Goal: Task Accomplishment & Management: Use online tool/utility

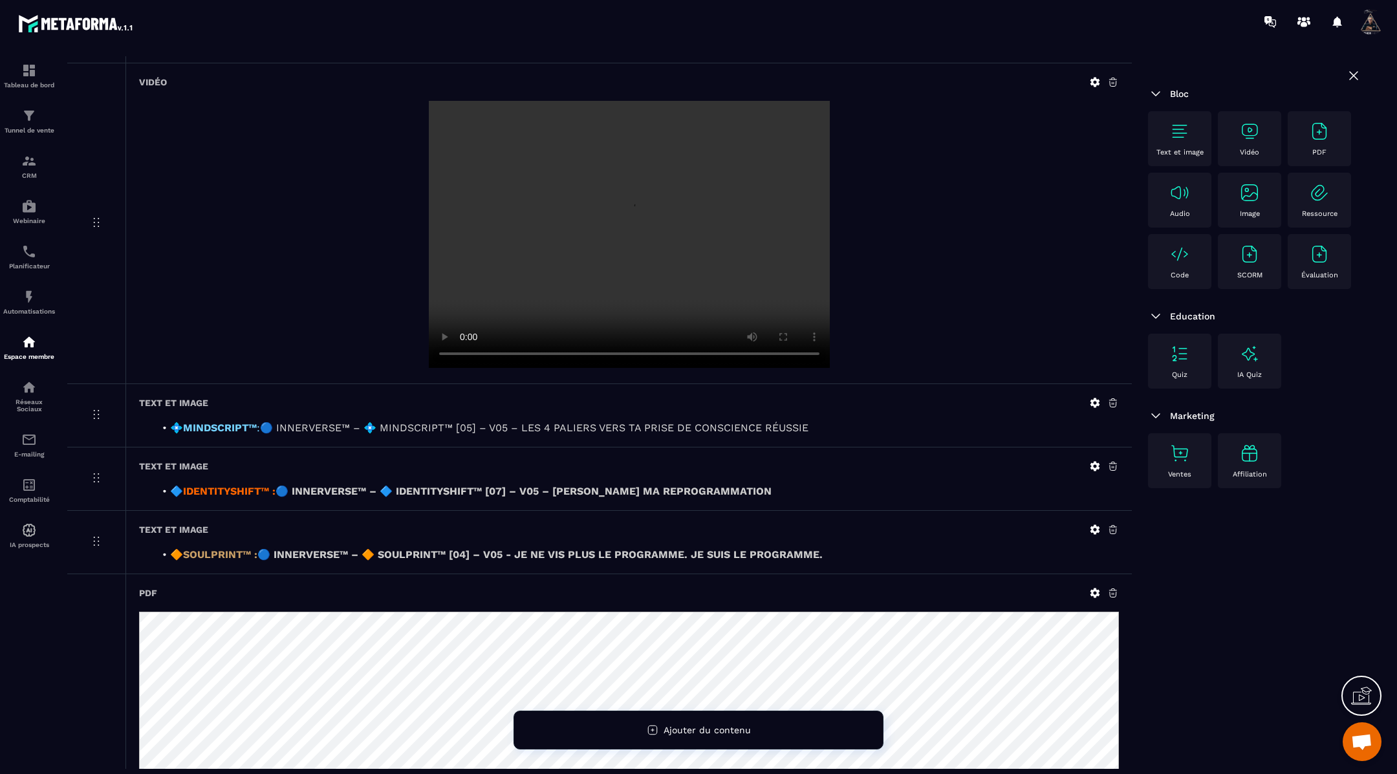
scroll to position [366, 0]
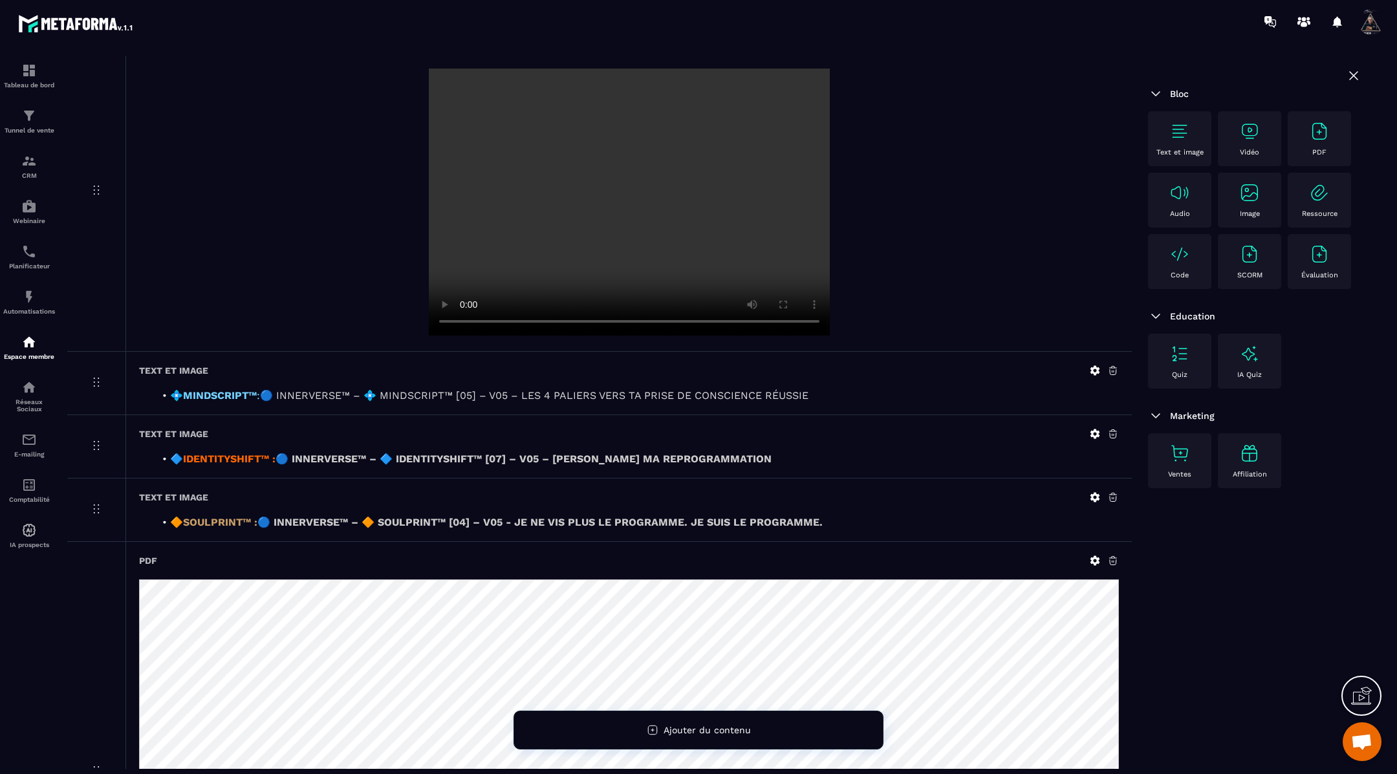
click at [1097, 367] on icon at bounding box center [1096, 371] width 10 height 10
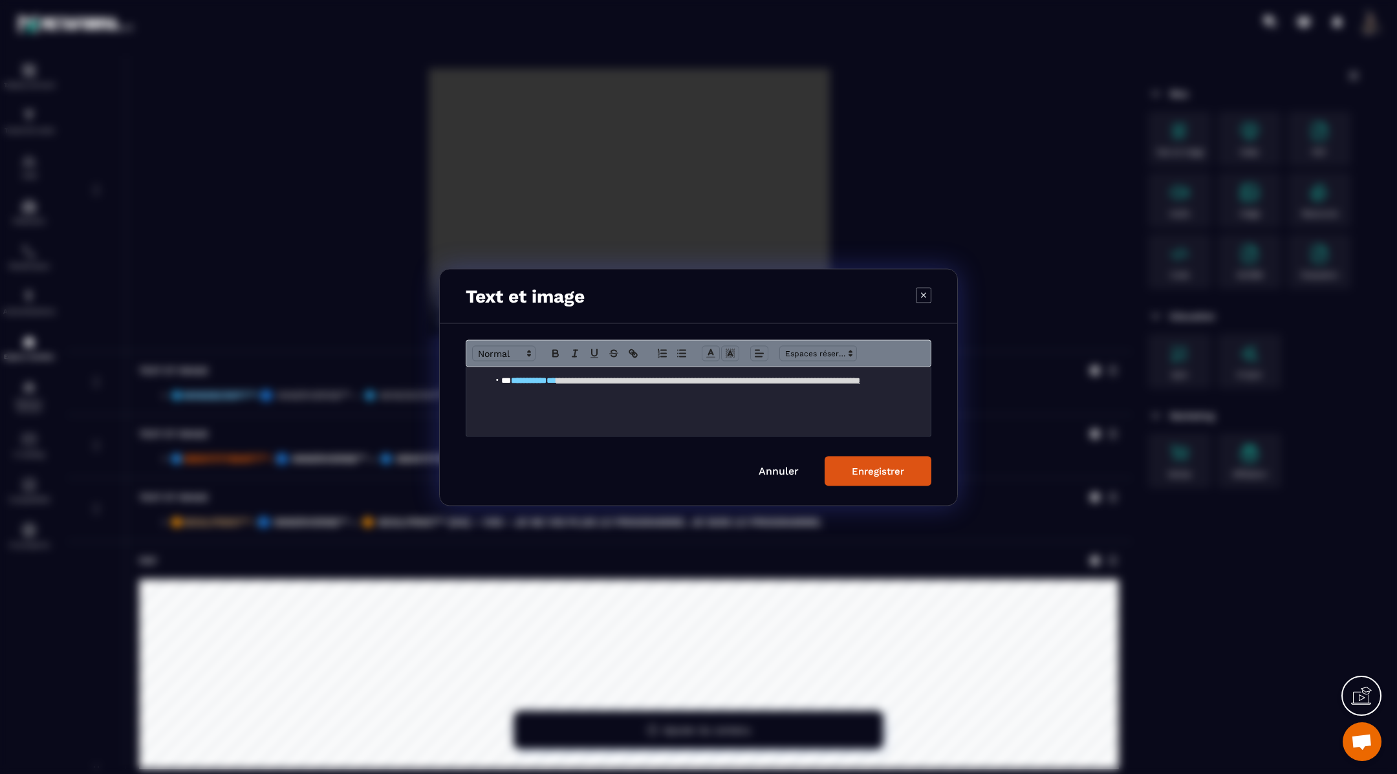
click at [850, 381] on link "**********" at bounding box center [708, 380] width 304 height 8
click at [898, 470] on div "Enregistrer" at bounding box center [878, 471] width 52 height 12
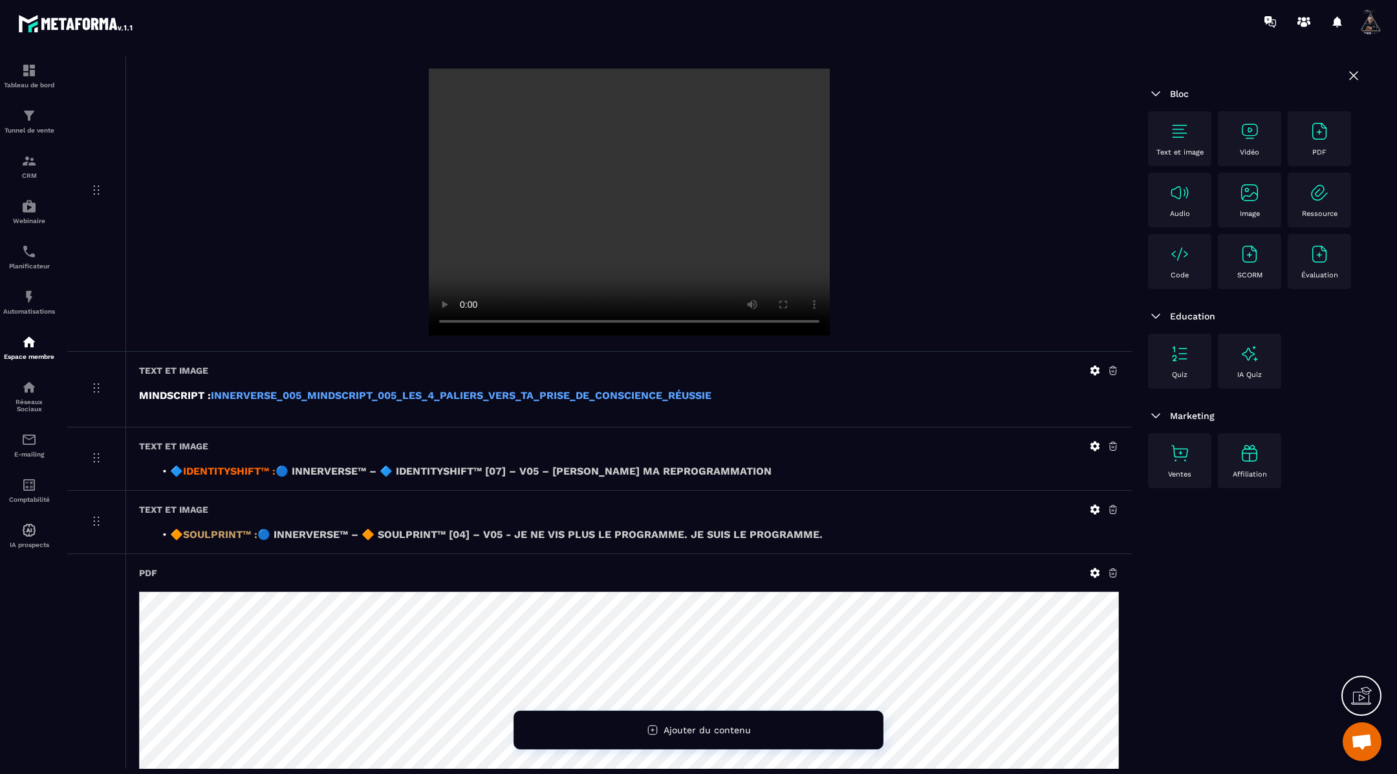
click at [1097, 446] on icon at bounding box center [1095, 447] width 12 height 12
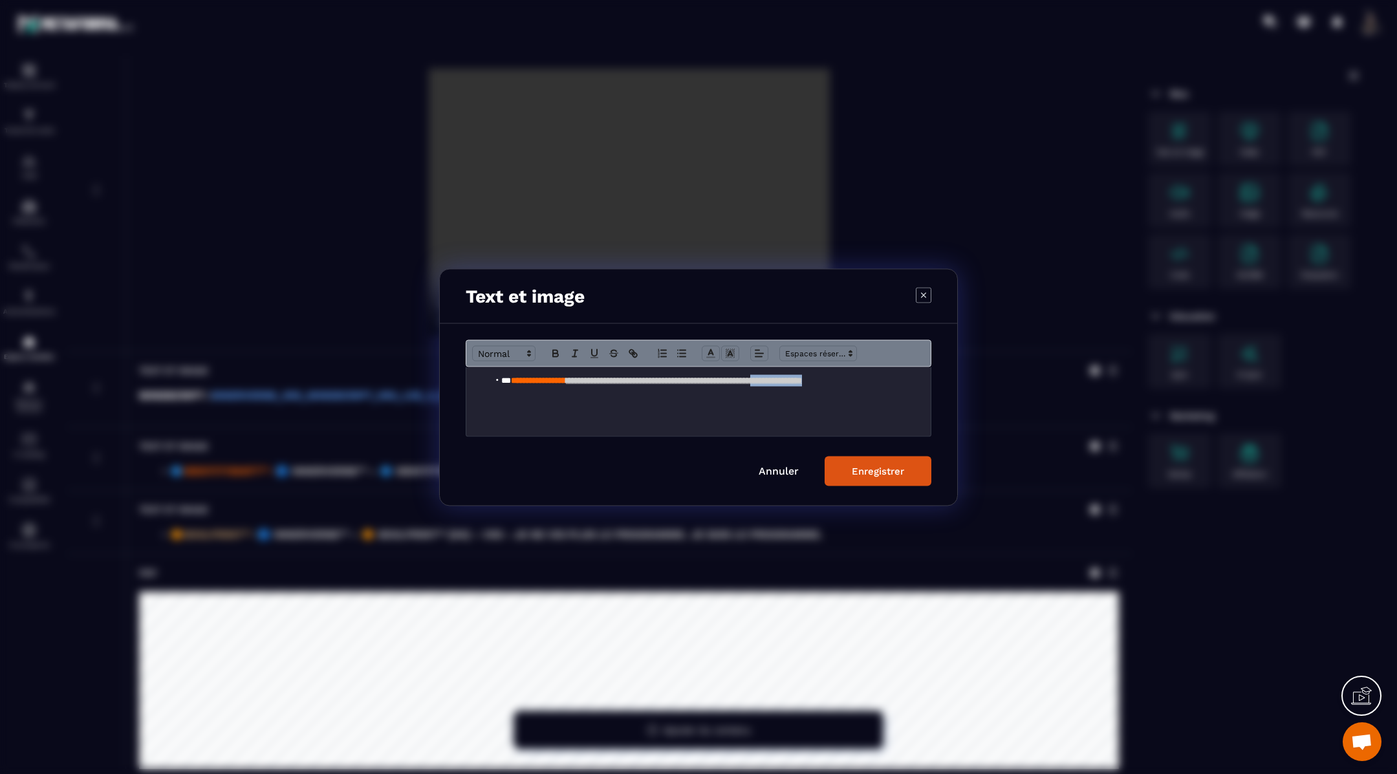
click at [857, 386] on div "**********" at bounding box center [698, 401] width 465 height 69
click at [857, 386] on li "**********" at bounding box center [705, 381] width 433 height 12
click at [906, 476] on button "Enregistrer" at bounding box center [878, 471] width 107 height 30
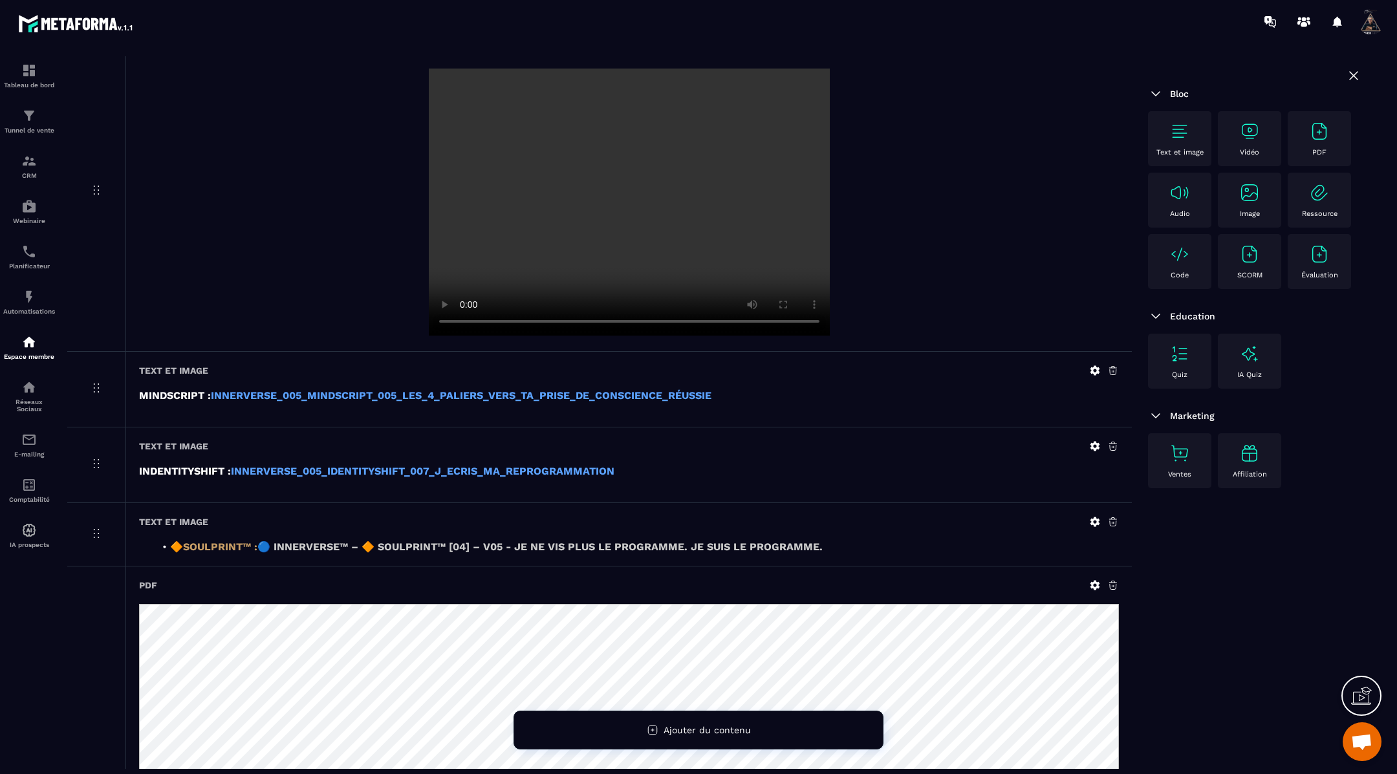
click at [1093, 521] on icon at bounding box center [1095, 522] width 12 height 12
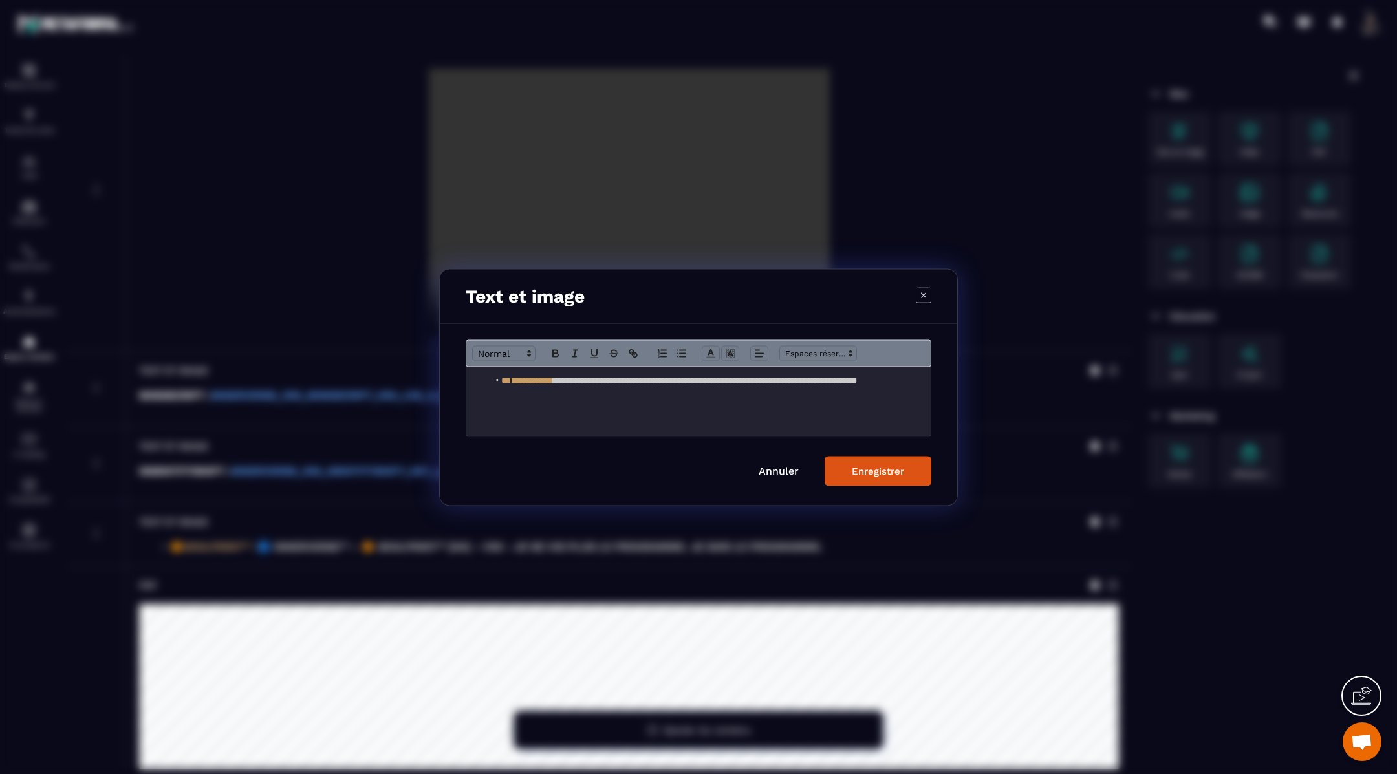
click at [1093, 521] on div "Modal window" at bounding box center [698, 387] width 1397 height 774
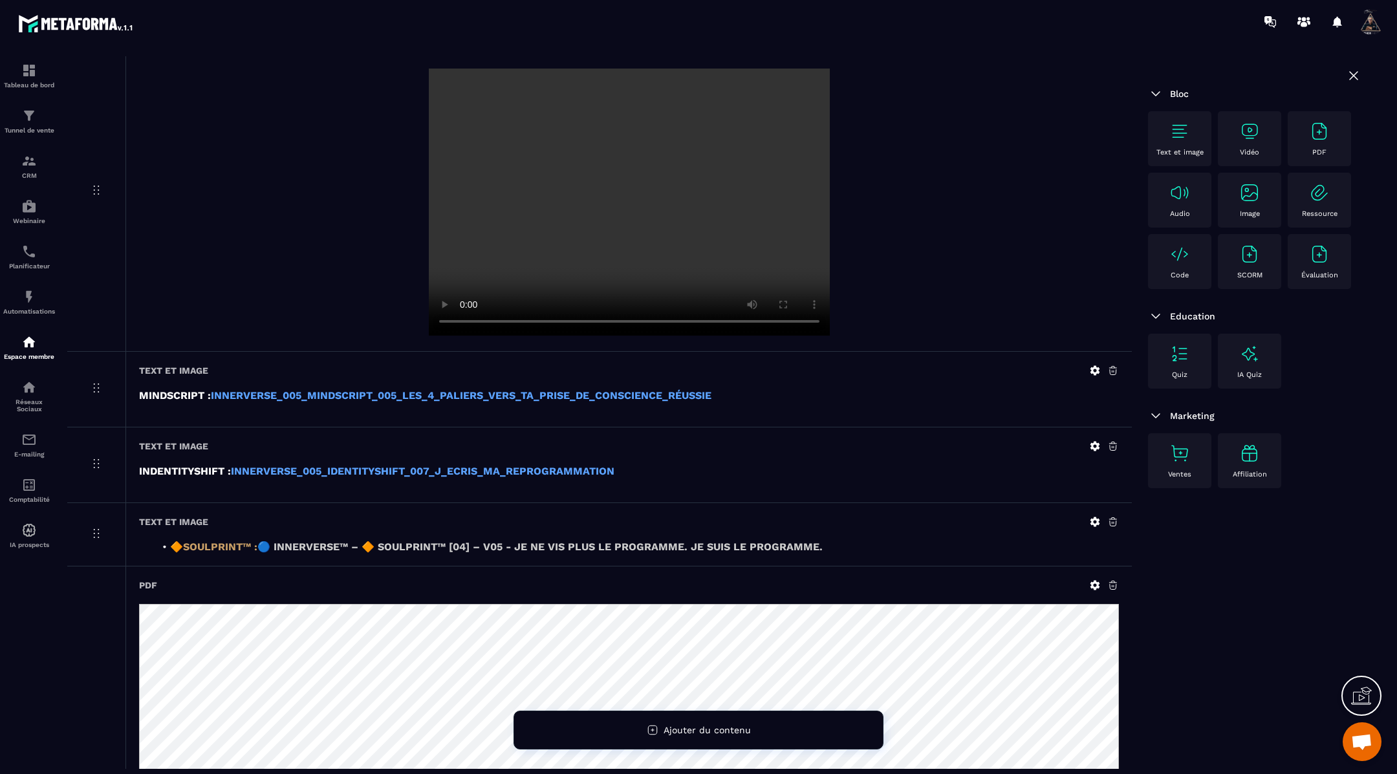
click at [1094, 518] on icon at bounding box center [1096, 523] width 10 height 10
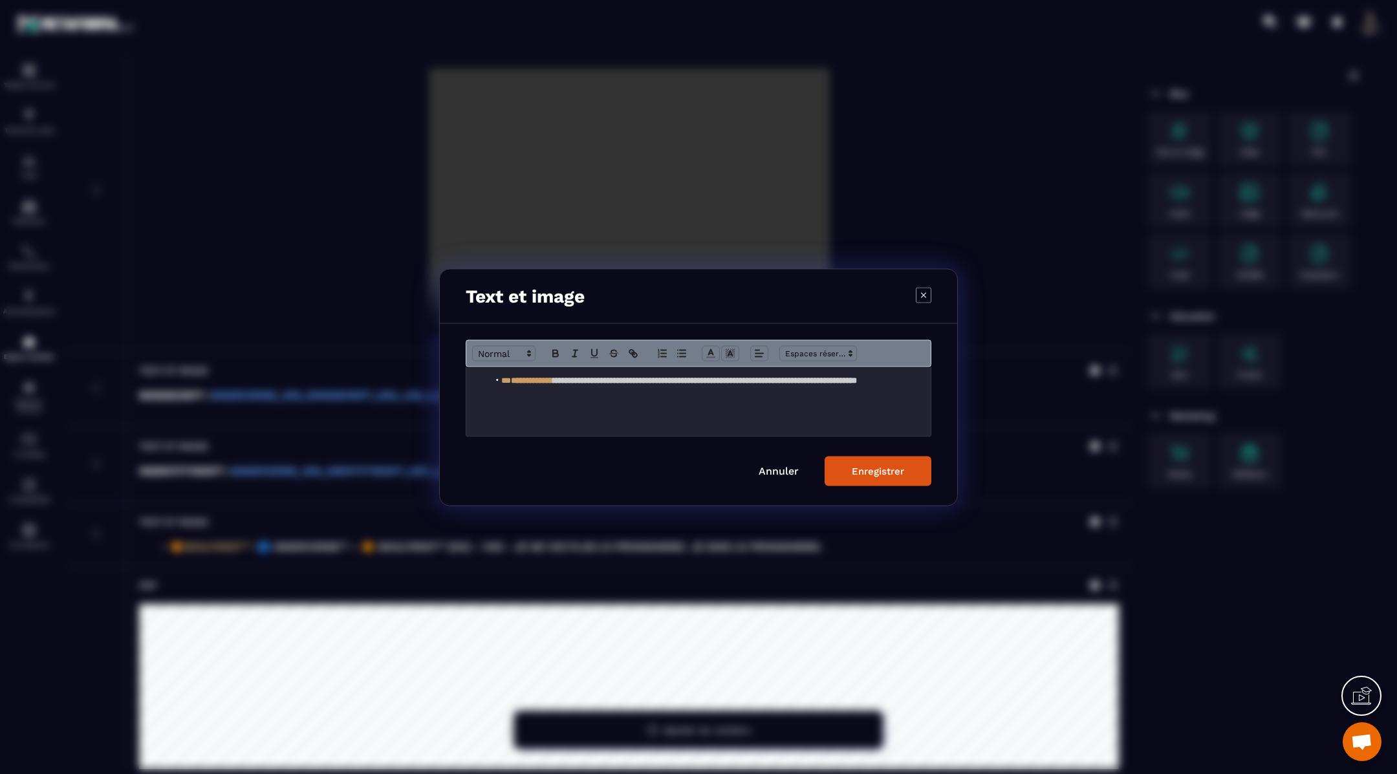
click at [804, 379] on strong "**********" at bounding box center [705, 380] width 304 height 8
click at [893, 474] on div "Enregistrer" at bounding box center [878, 471] width 52 height 12
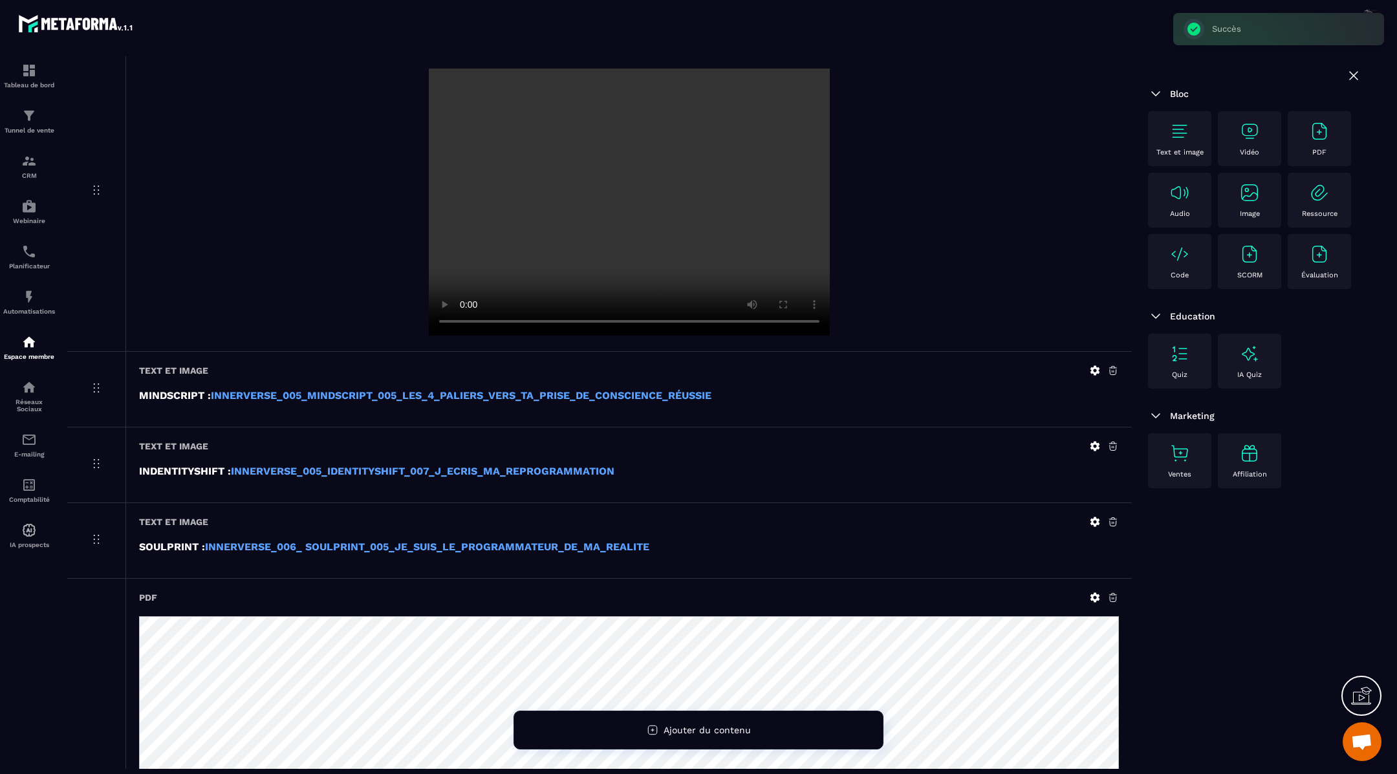
click at [1111, 593] on icon at bounding box center [1114, 598] width 12 height 12
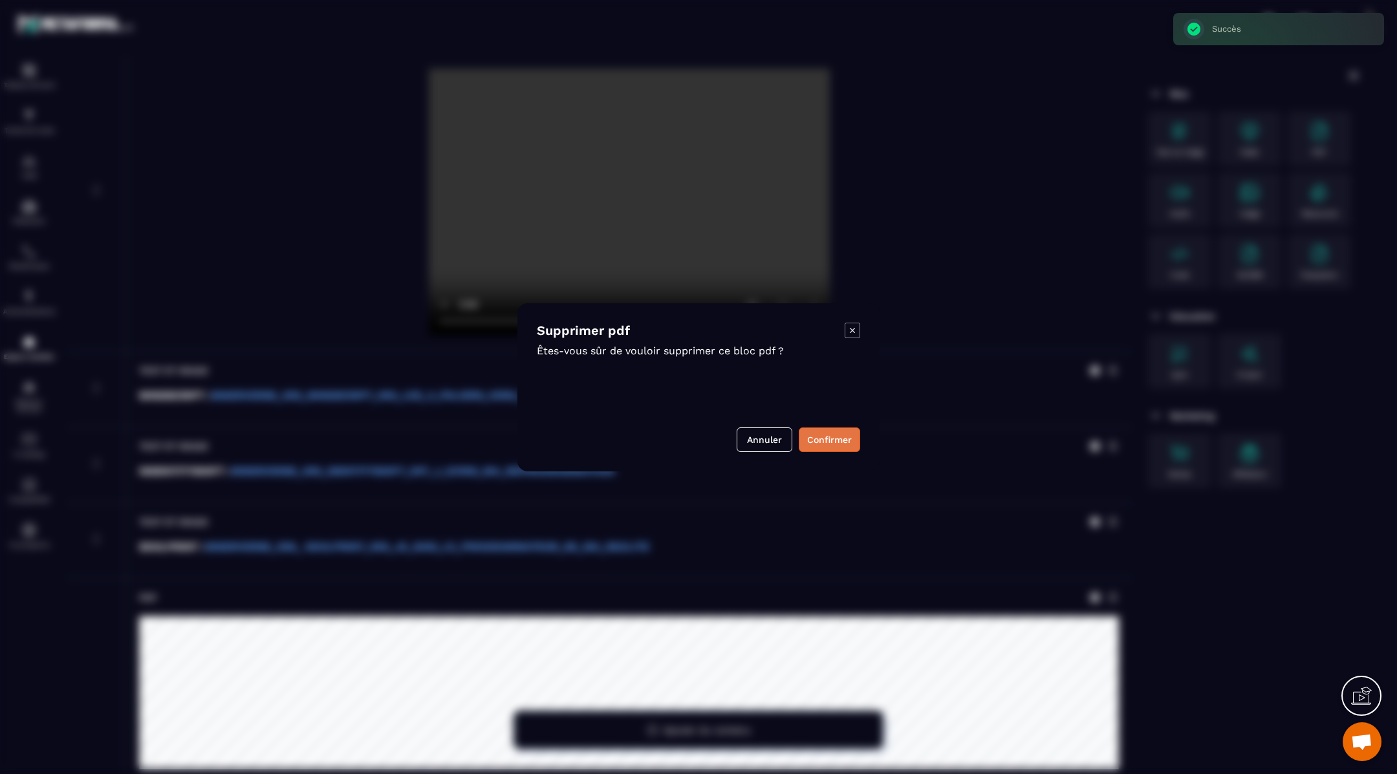
click at [827, 435] on button "Confirmer" at bounding box center [829, 440] width 61 height 25
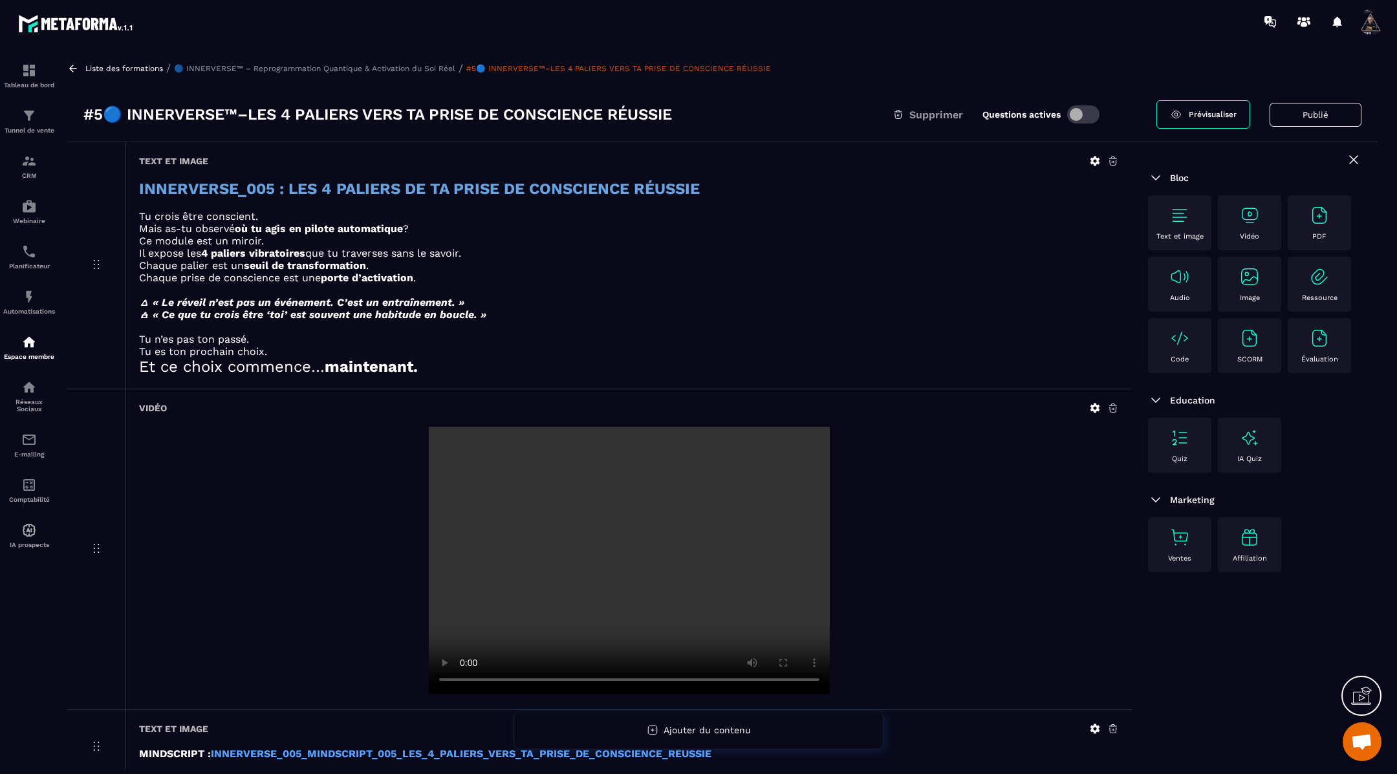
scroll to position [0, 0]
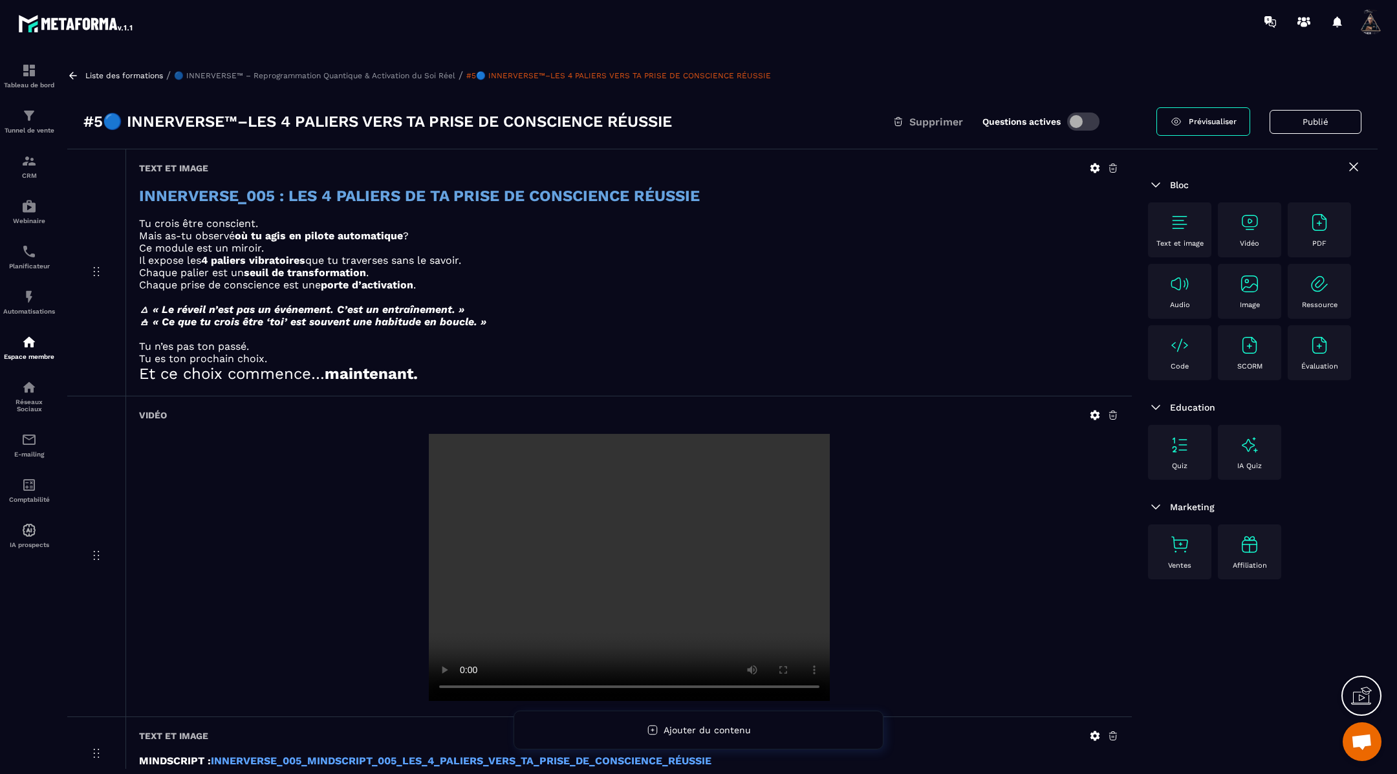
click at [72, 74] on icon at bounding box center [73, 76] width 12 height 12
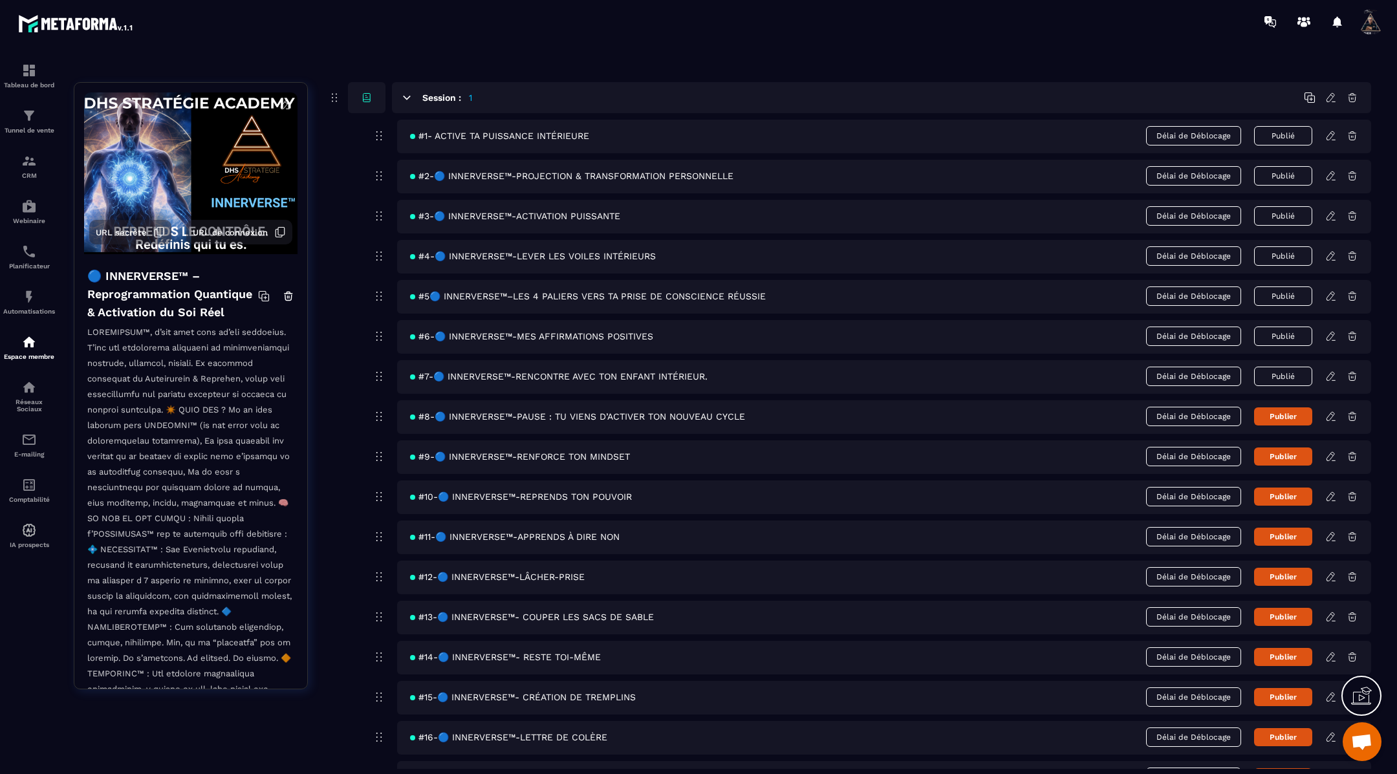
scroll to position [85, 0]
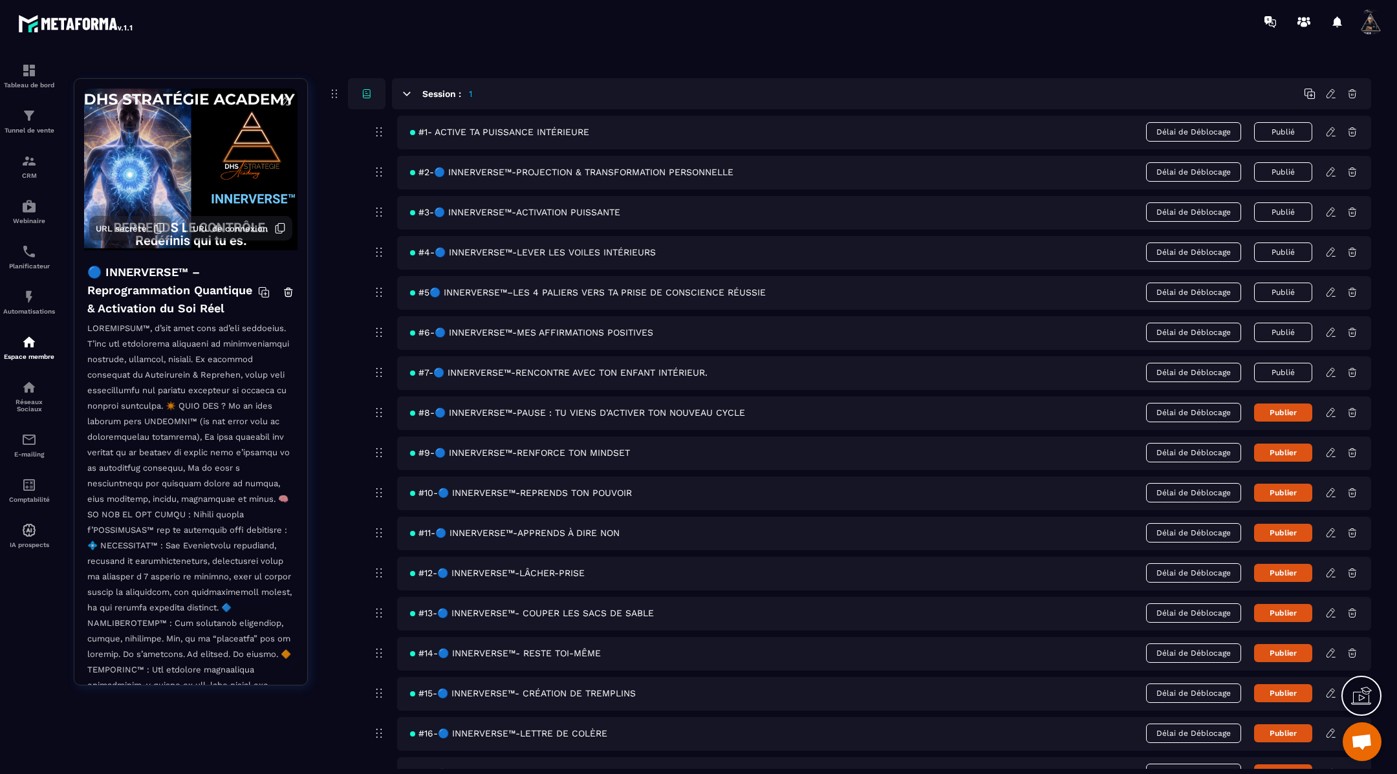
click at [1334, 329] on icon at bounding box center [1331, 332] width 8 height 8
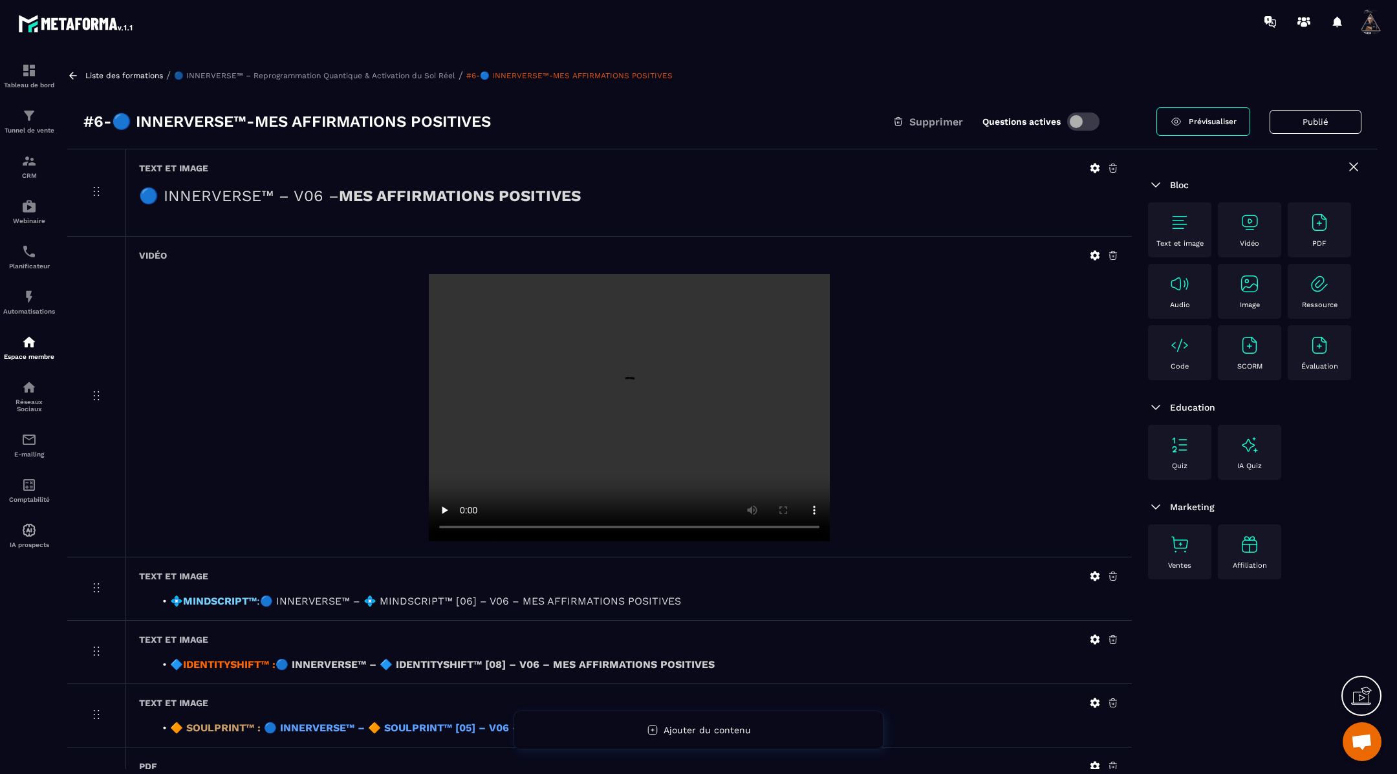
click at [1096, 164] on icon at bounding box center [1096, 169] width 10 height 10
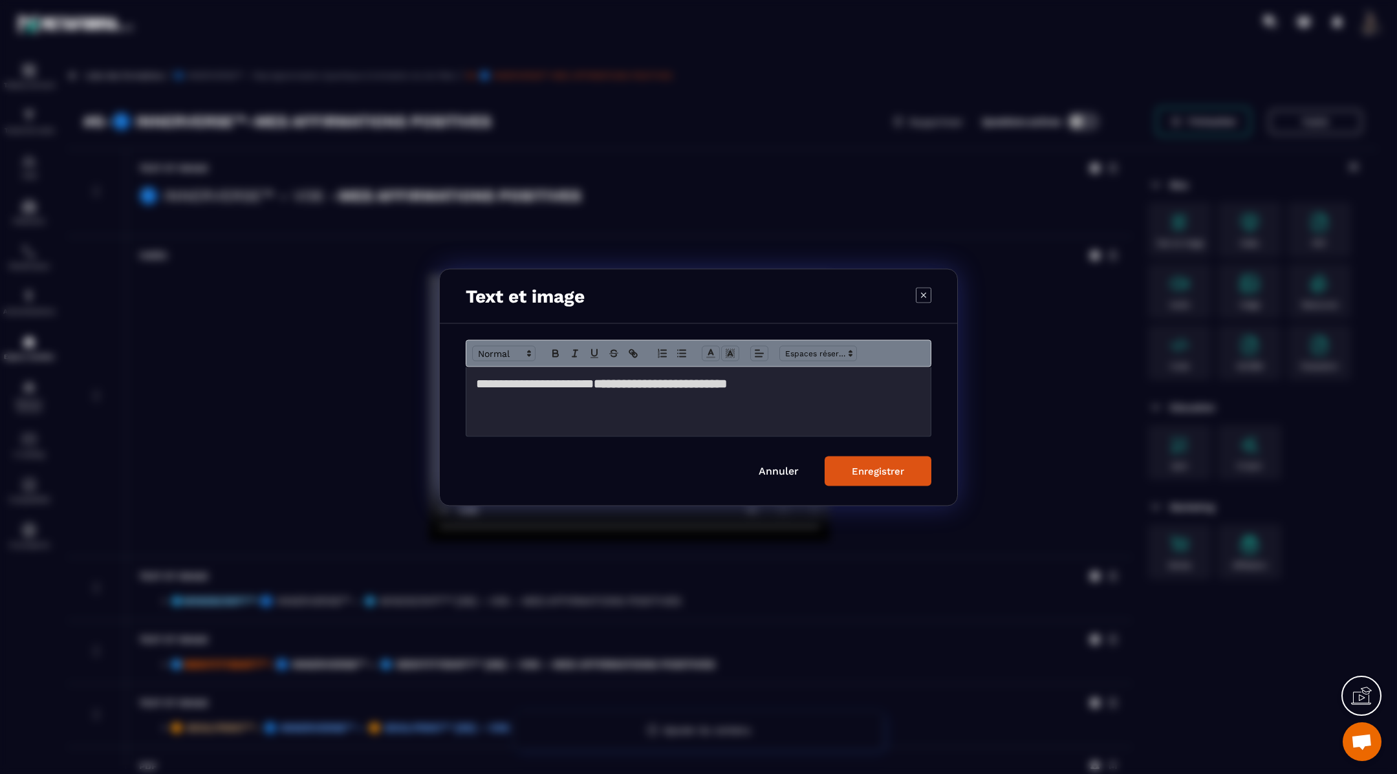
click at [471, 380] on div "**********" at bounding box center [698, 401] width 465 height 69
click at [865, 466] on div "Enregistrer" at bounding box center [878, 471] width 52 height 12
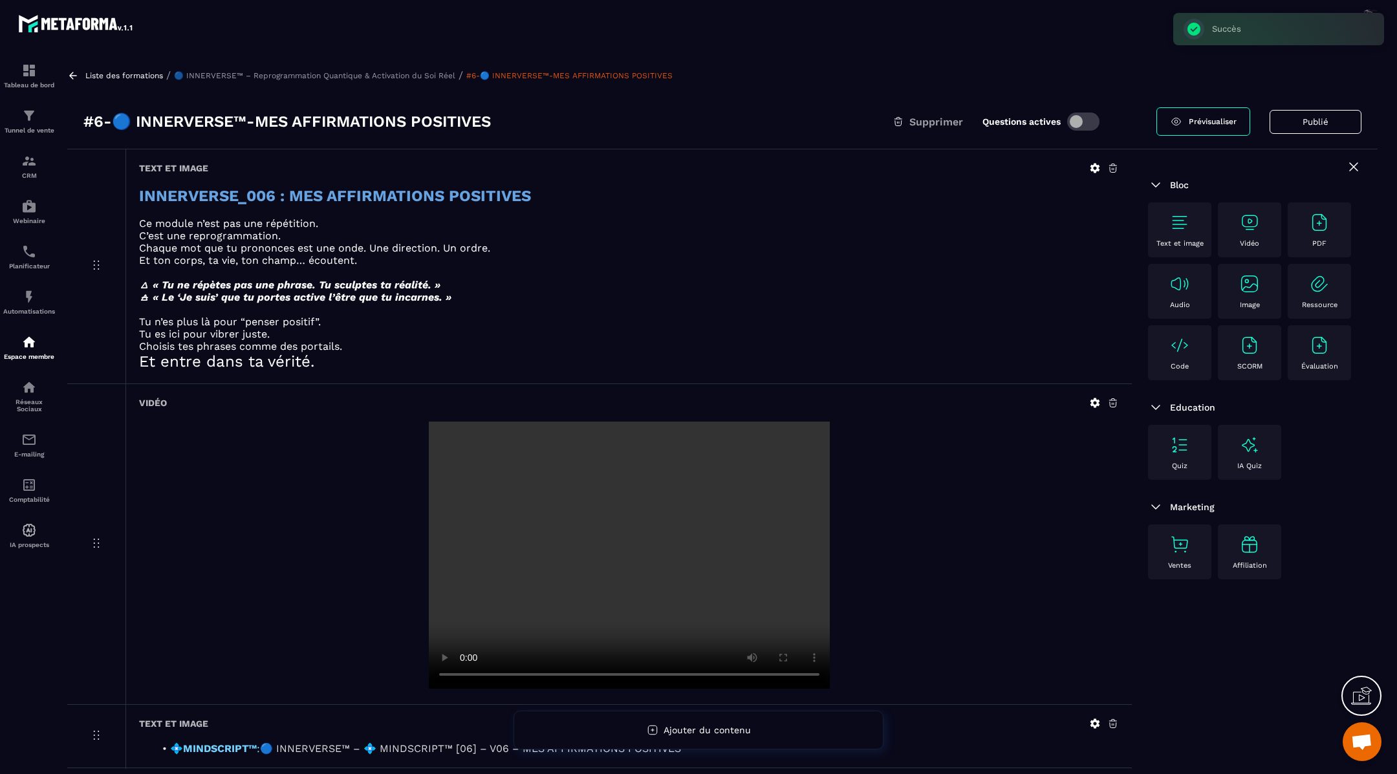
click at [1097, 400] on icon at bounding box center [1095, 403] width 12 height 12
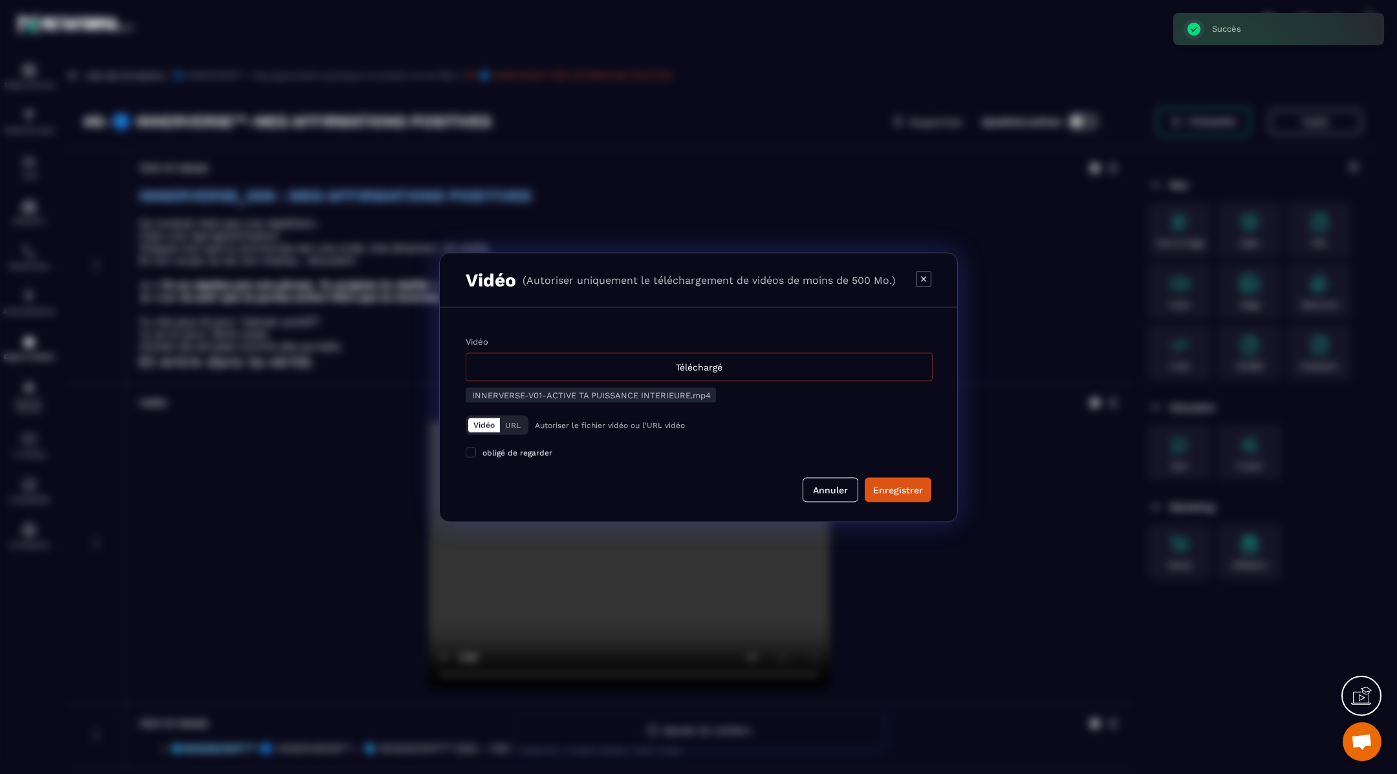
click at [705, 362] on div "Téléchargé" at bounding box center [699, 367] width 467 height 28
click at [0, 0] on input "Vidéo Téléchargé" at bounding box center [0, 0] width 0 height 0
click at [912, 487] on div "Enregistrer" at bounding box center [898, 489] width 50 height 13
